Goal: Information Seeking & Learning: Learn about a topic

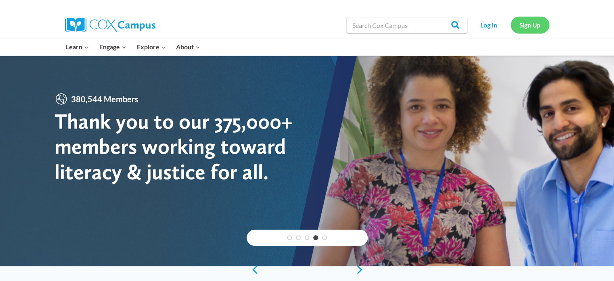
click at [533, 26] on link "Sign Up" at bounding box center [530, 25] width 39 height 17
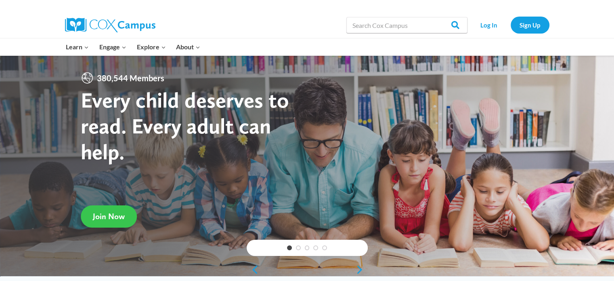
click at [116, 214] on span "Join Now" at bounding box center [109, 216] width 32 height 10
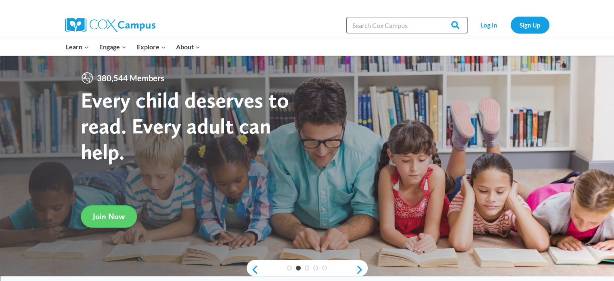
click at [393, 24] on input "Search in [URL][DOMAIN_NAME]" at bounding box center [406, 25] width 121 height 16
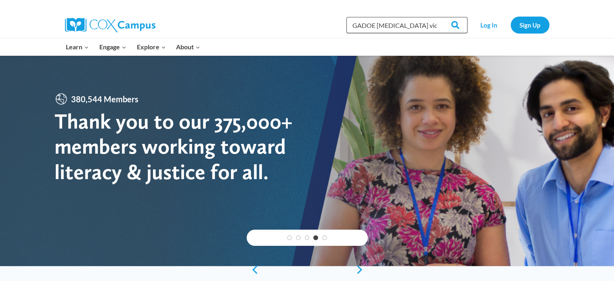
type input "GADOE [MEDICAL_DATA] video"
click at [436, 17] on input "Search" at bounding box center [451, 25] width 31 height 16
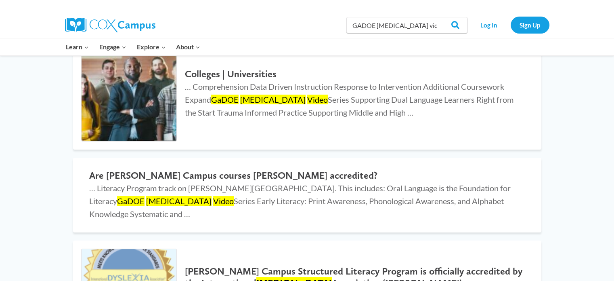
scroll to position [40, 0]
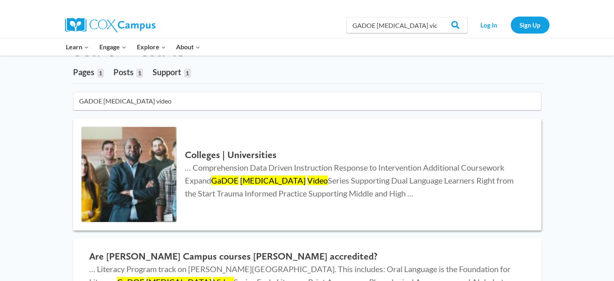
click at [241, 156] on h2 "Colleges | Universities" at bounding box center [355, 155] width 340 height 12
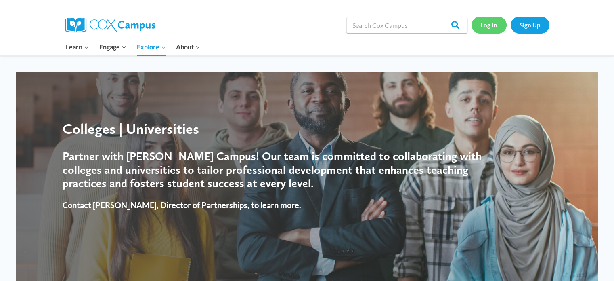
click at [493, 30] on link "Log In" at bounding box center [489, 25] width 35 height 17
